Goal: Transaction & Acquisition: Purchase product/service

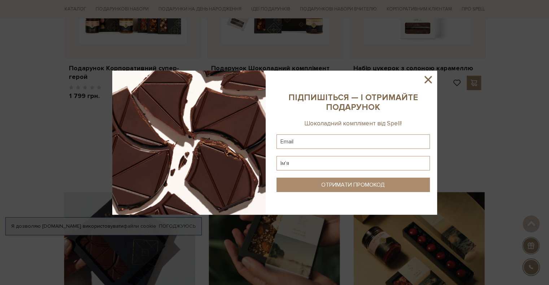
scroll to position [433, 0]
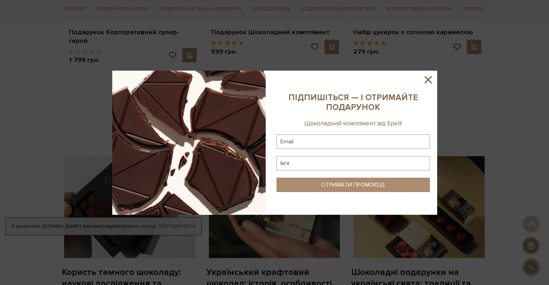
click at [426, 78] on icon at bounding box center [427, 79] width 7 height 7
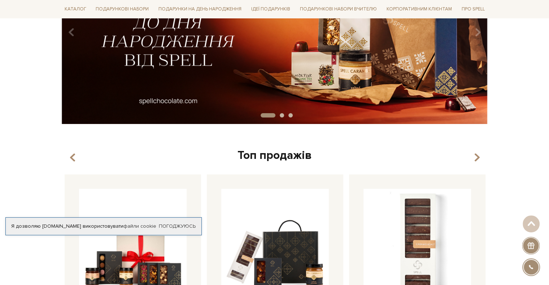
scroll to position [0, 0]
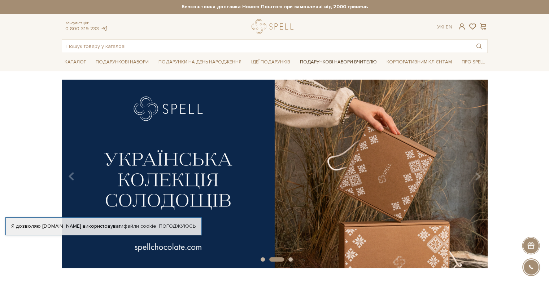
click at [359, 61] on link "Подарункові набори Вчителю" at bounding box center [338, 62] width 83 height 12
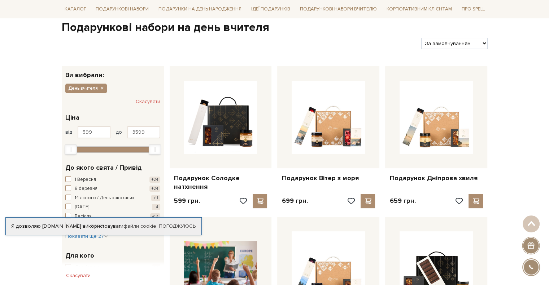
scroll to position [108, 0]
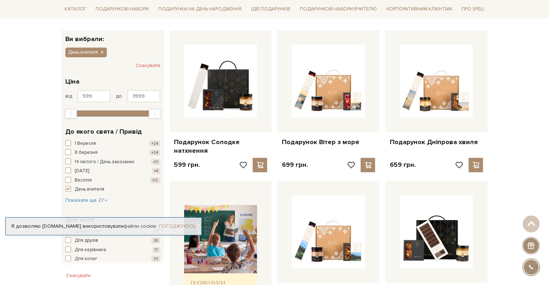
click at [182, 228] on link "Погоджуюсь" at bounding box center [177, 226] width 37 height 6
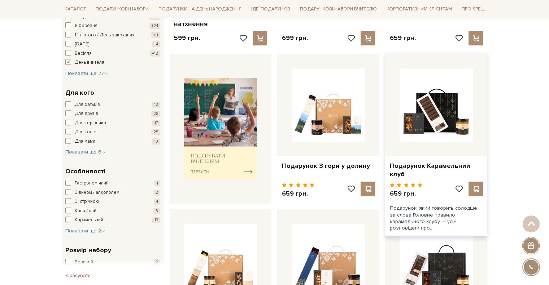
scroll to position [252, 0]
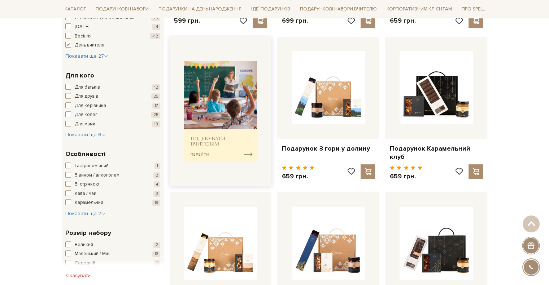
click at [213, 87] on img at bounding box center [220, 111] width 73 height 101
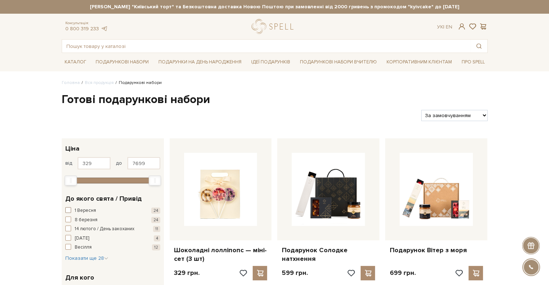
click at [82, 210] on span "1 Вересня" at bounding box center [85, 210] width 21 height 7
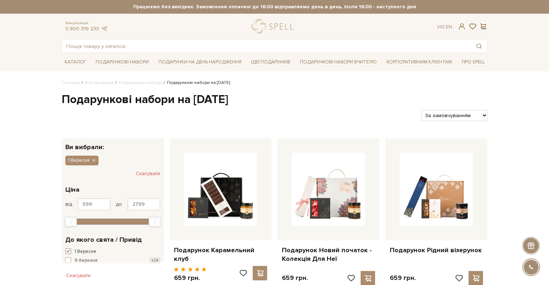
click at [66, 249] on span "button" at bounding box center [68, 251] width 6 height 6
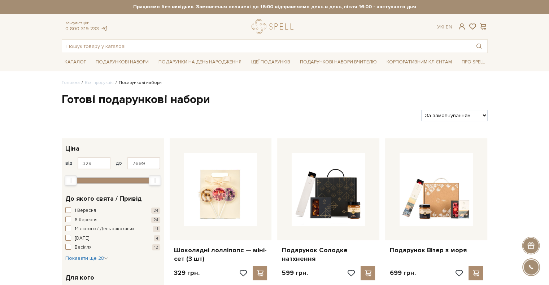
click at [453, 114] on select "За замовчуванням За Ціною (зростання) За Ціною (зменшення) Новинки За популярні…" at bounding box center [454, 115] width 66 height 11
select select "https://spellchocolate.com/our-productions/podarunkovi-box/?sort=p.price&order=…"
click at [421, 110] on select "За замовчуванням За Ціною (зростання) За Ціною (зменшення) Новинки За популярні…" at bounding box center [454, 115] width 66 height 11
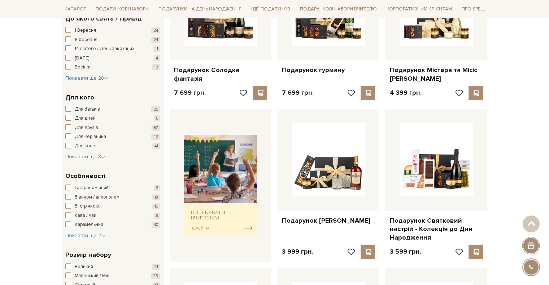
scroll to position [216, 0]
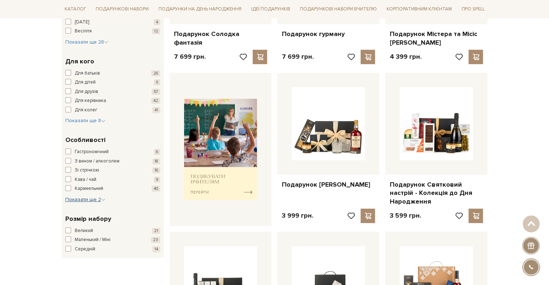
click at [85, 200] on span "Показати ще 2" at bounding box center [85, 200] width 40 height 6
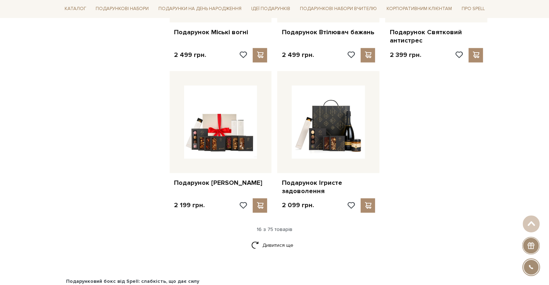
scroll to position [866, 0]
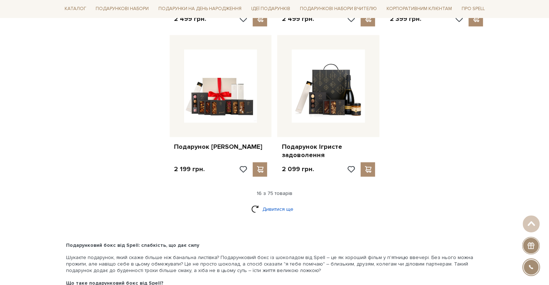
click at [290, 210] on link "Дивитися ще" at bounding box center [274, 209] width 47 height 13
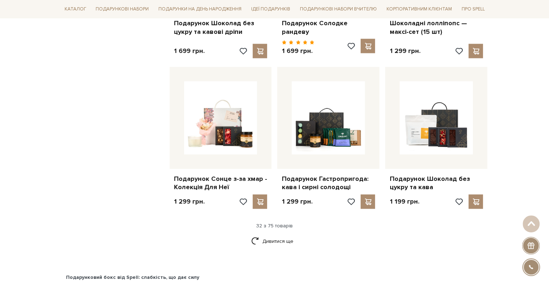
scroll to position [1623, 0]
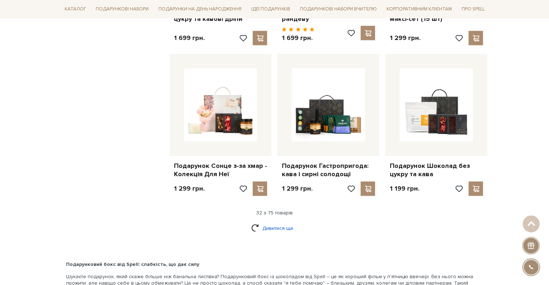
click at [277, 223] on link "Дивитися ще" at bounding box center [274, 228] width 47 height 13
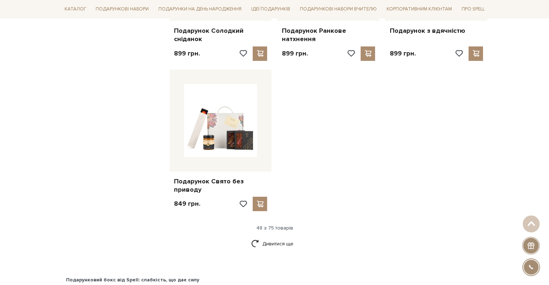
scroll to position [2525, 0]
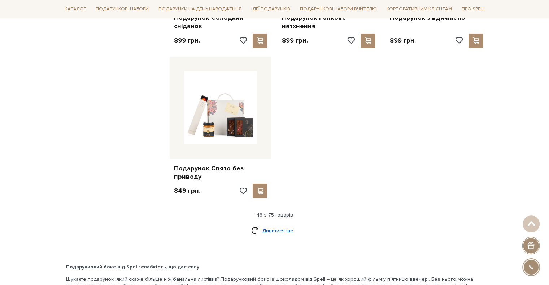
click at [290, 225] on link "Дивитися ще" at bounding box center [274, 231] width 47 height 13
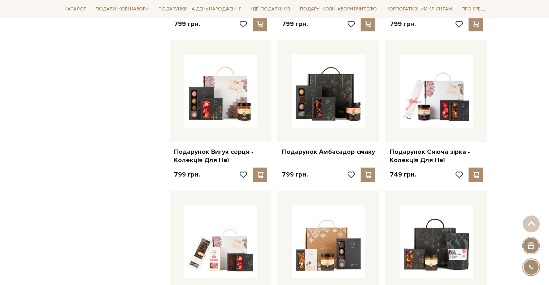
scroll to position [2993, 0]
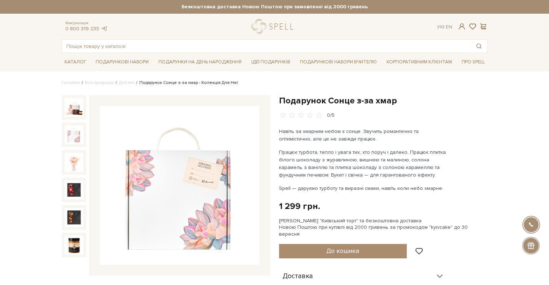
click at [69, 137] on img at bounding box center [74, 135] width 19 height 19
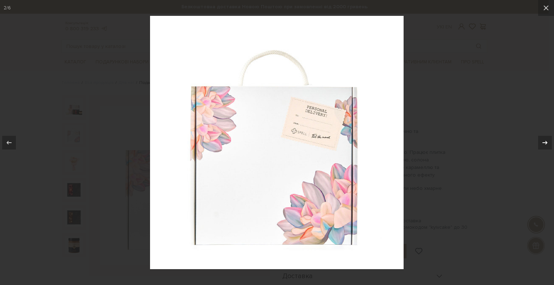
click at [548, 142] on icon at bounding box center [545, 142] width 9 height 9
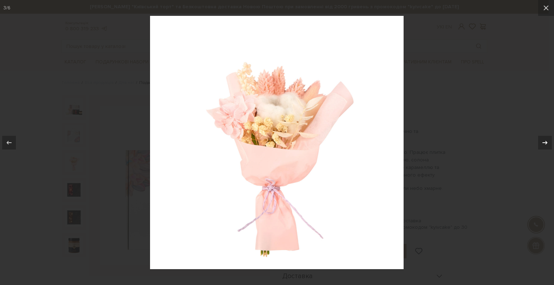
click at [548, 142] on icon at bounding box center [545, 142] width 9 height 9
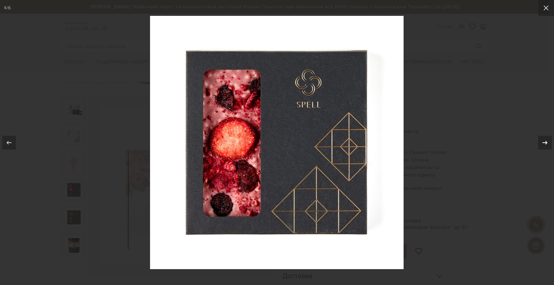
click at [548, 142] on icon at bounding box center [545, 142] width 9 height 9
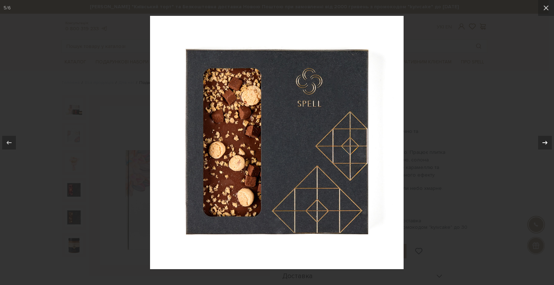
click at [548, 142] on icon at bounding box center [545, 142] width 9 height 9
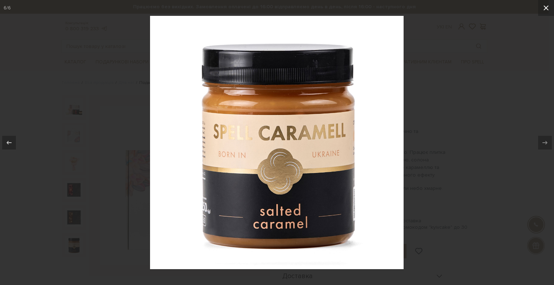
click at [546, 11] on icon at bounding box center [546, 8] width 9 height 9
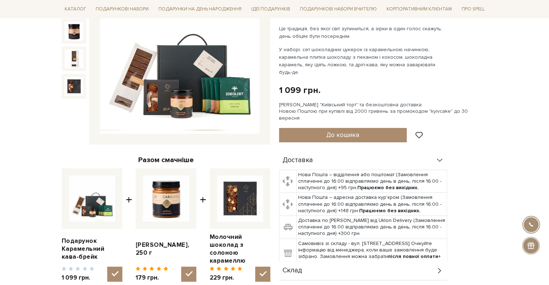
scroll to position [144, 0]
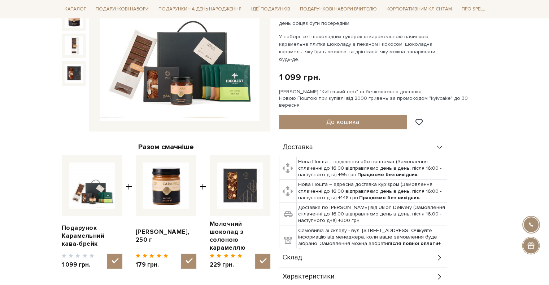
click at [390, 226] on td "Самовивіз зі складу - вул. [STREET_ADDRESS] Очікуйте інформацію від менеджера, …" at bounding box center [371, 241] width 150 height 30
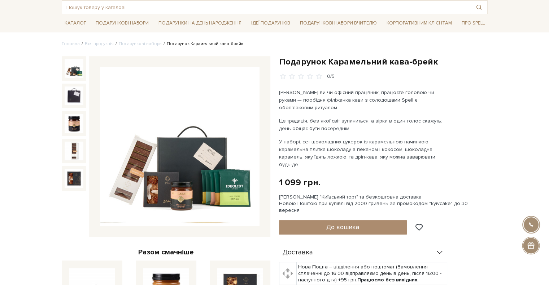
scroll to position [36, 0]
